Goal: Navigation & Orientation: Go to known website

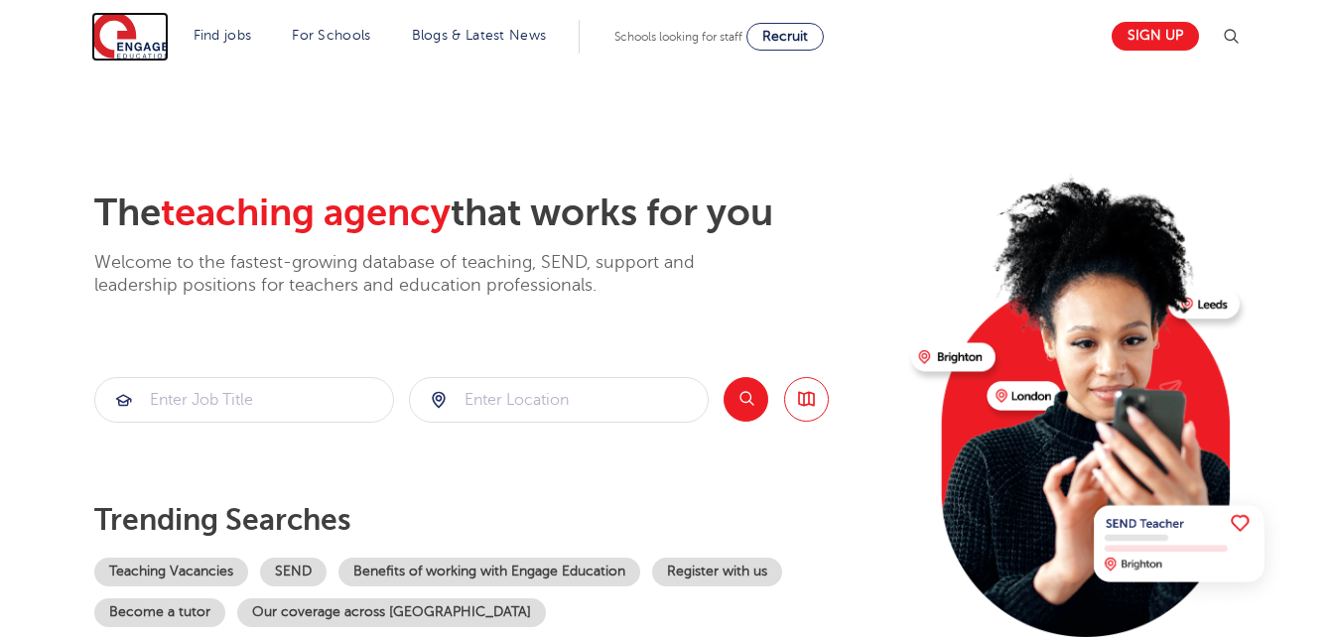
click at [138, 42] on img at bounding box center [129, 37] width 77 height 50
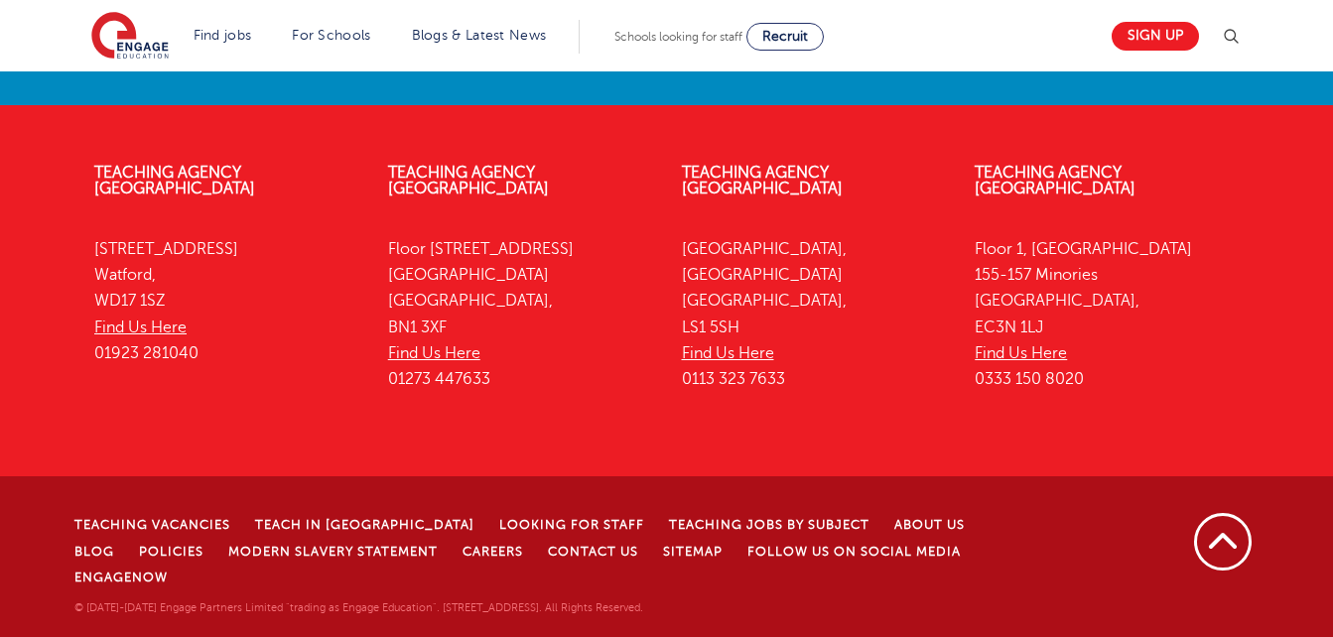
scroll to position [4503, 0]
